Goal: Find specific page/section: Find specific page/section

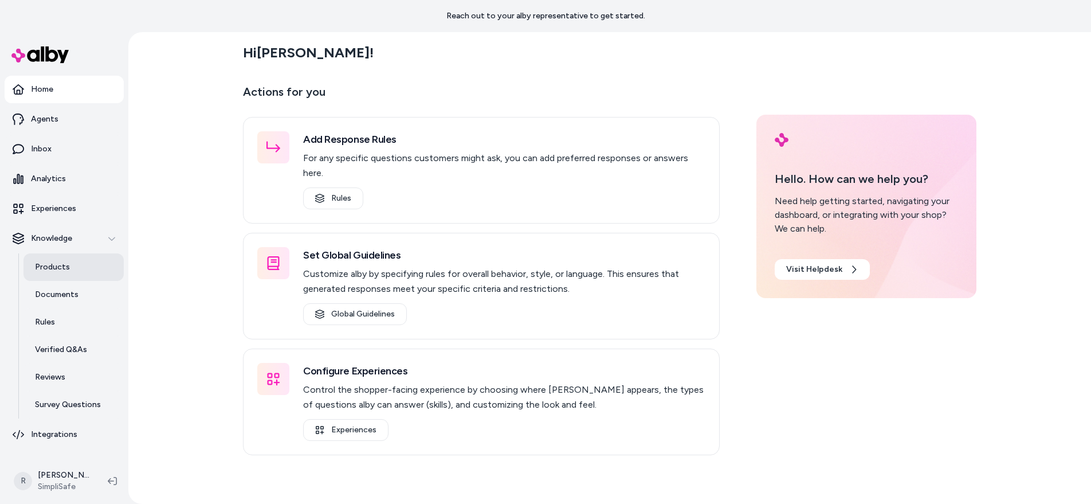
click at [61, 261] on p "Products" at bounding box center [52, 266] width 35 height 11
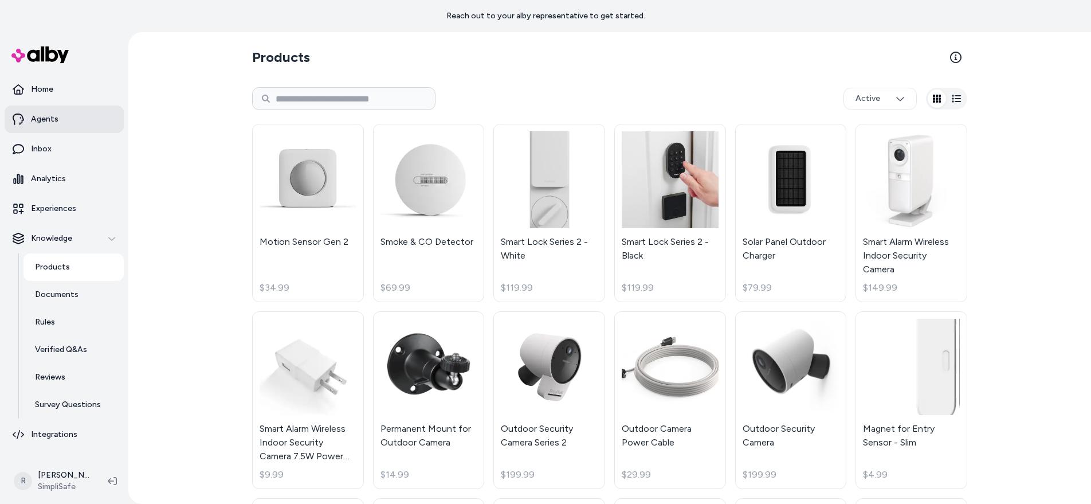
click at [50, 115] on p "Agents" at bounding box center [45, 118] width 28 height 11
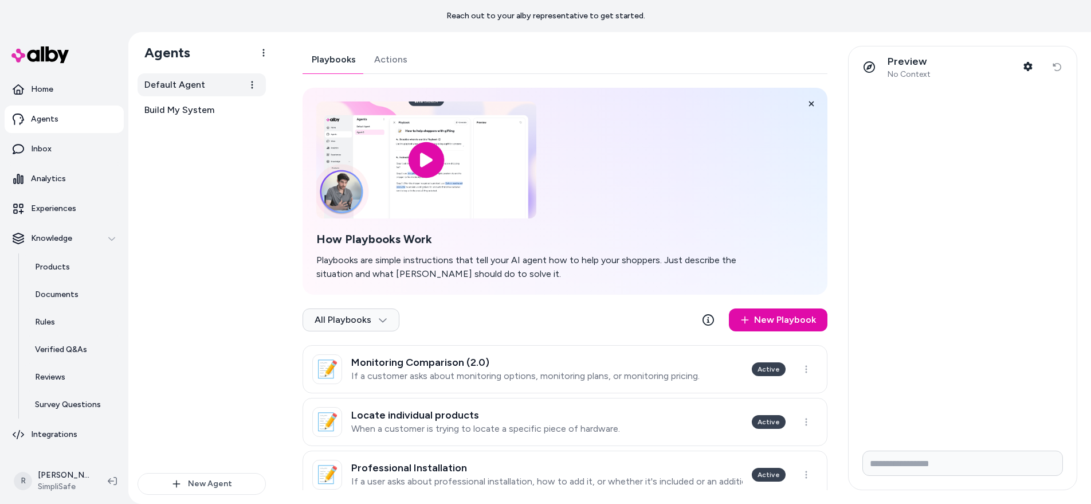
click at [195, 87] on span "Default Agent" at bounding box center [174, 85] width 61 height 14
click at [253, 112] on html "Reach out to your alby representative to get started. Home Agents Inbox Analyti…" at bounding box center [545, 252] width 1091 height 504
click at [163, 127] on html "Reach out to your alby representative to get started. Home Agents Inbox Analyti…" at bounding box center [545, 252] width 1091 height 504
click at [190, 111] on span "Build My System" at bounding box center [179, 110] width 70 height 14
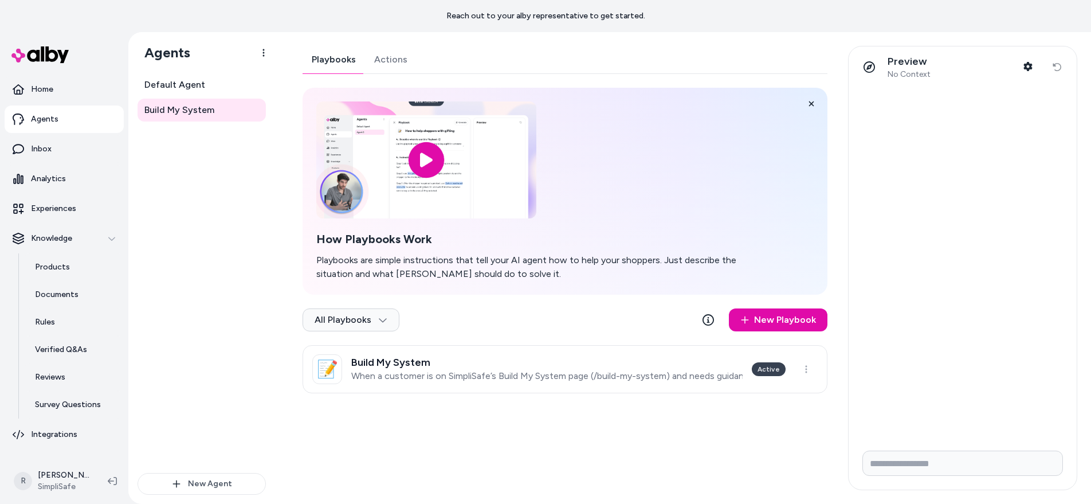
click at [721, 380] on p "When a customer is on SimpliSafe’s Build My System page (/build-my-system) and …" at bounding box center [546, 375] width 391 height 11
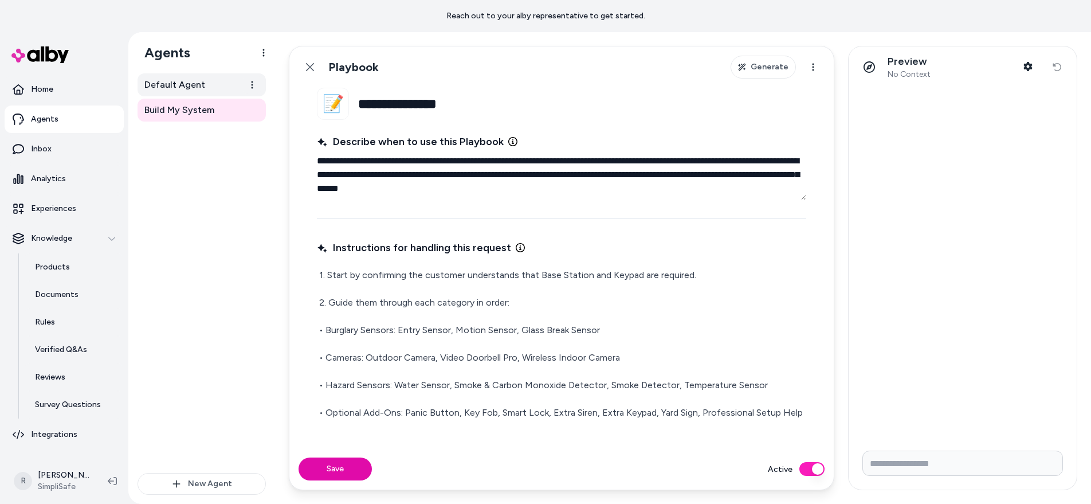
click at [186, 82] on span "Default Agent" at bounding box center [174, 85] width 61 height 14
